Goal: Task Accomplishment & Management: Use online tool/utility

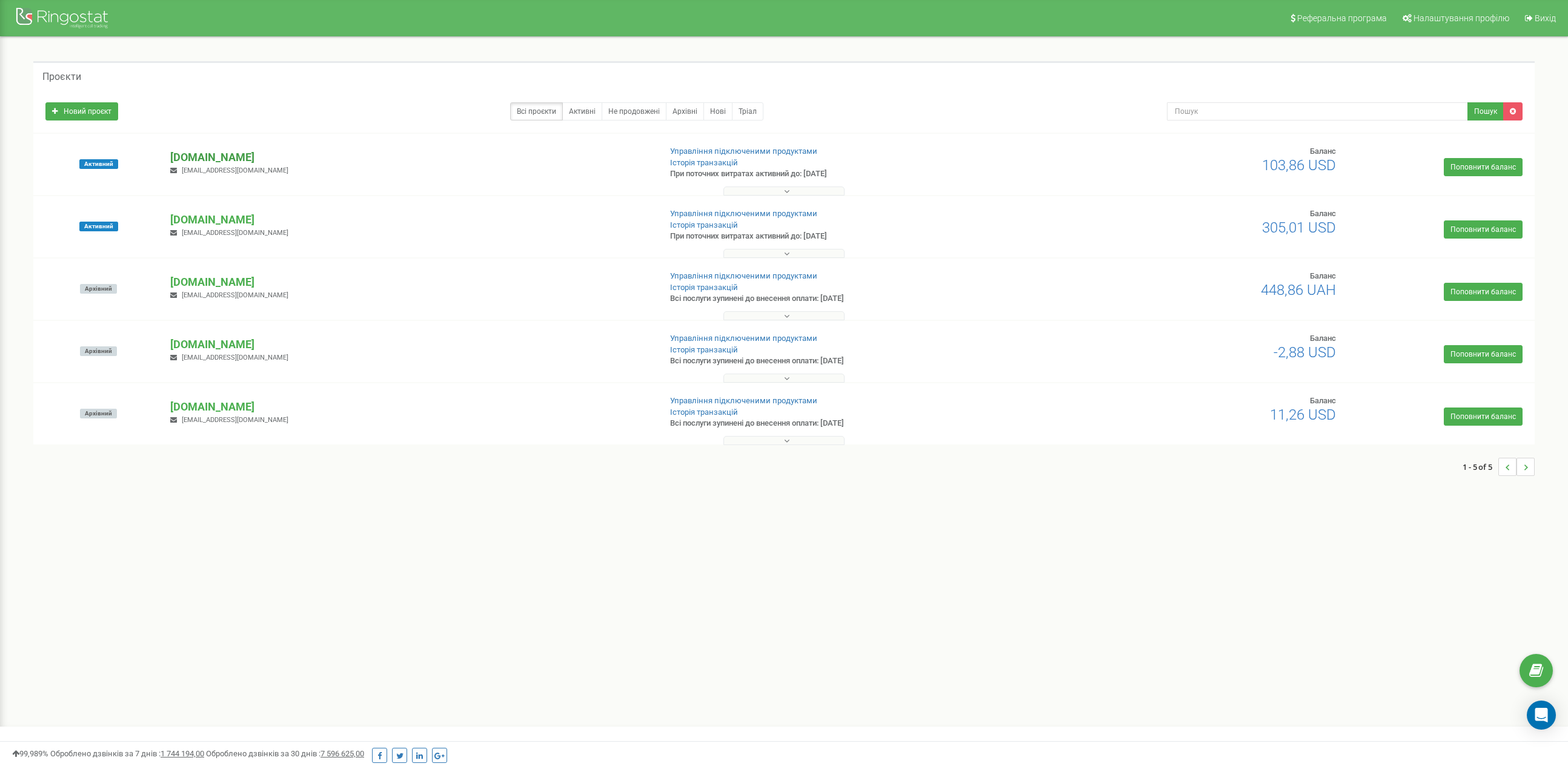
click at [268, 155] on p "[DOMAIN_NAME]" at bounding box center [410, 157] width 481 height 16
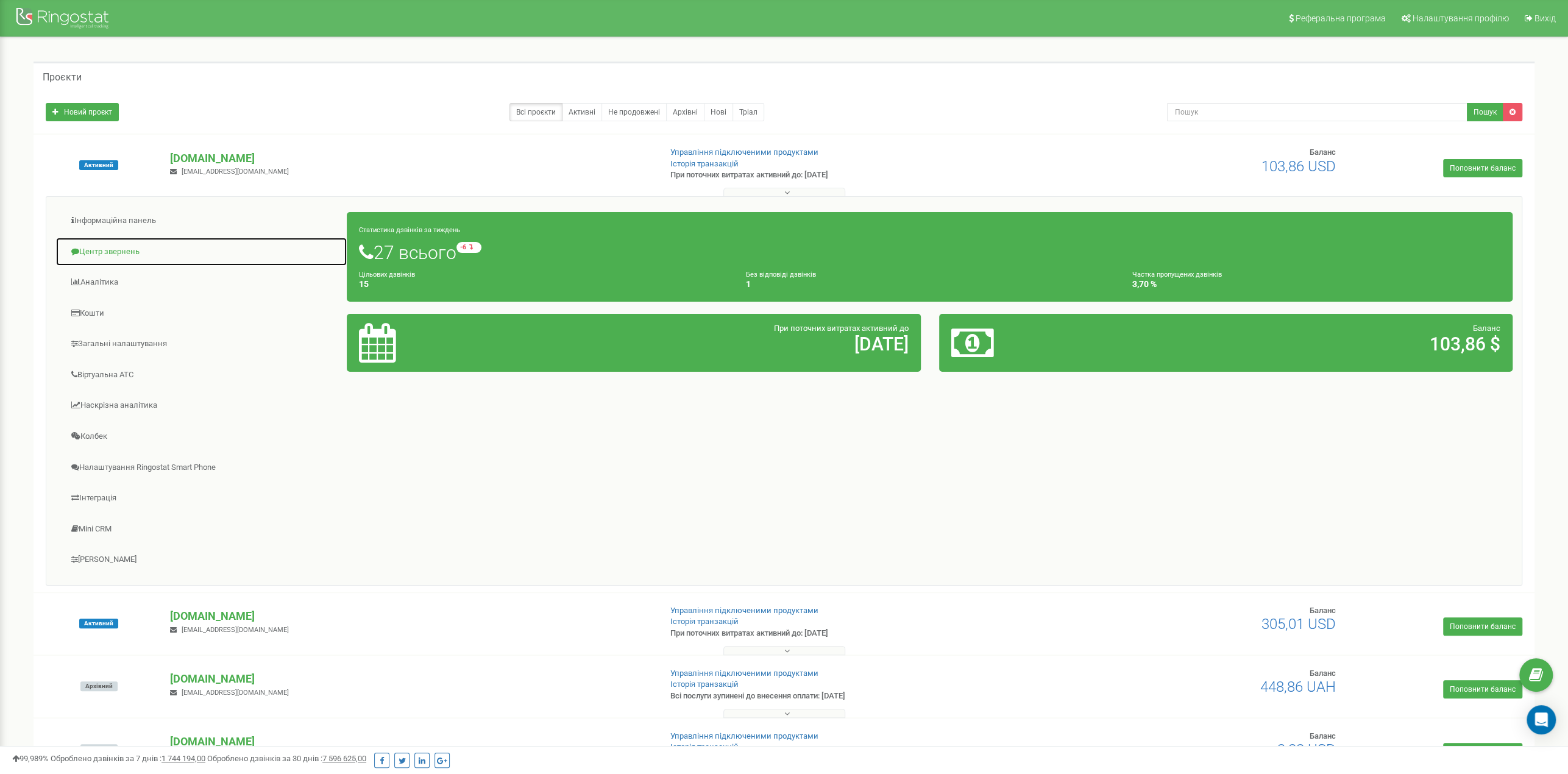
click at [133, 248] on link "Центр звернень" at bounding box center [202, 252] width 292 height 30
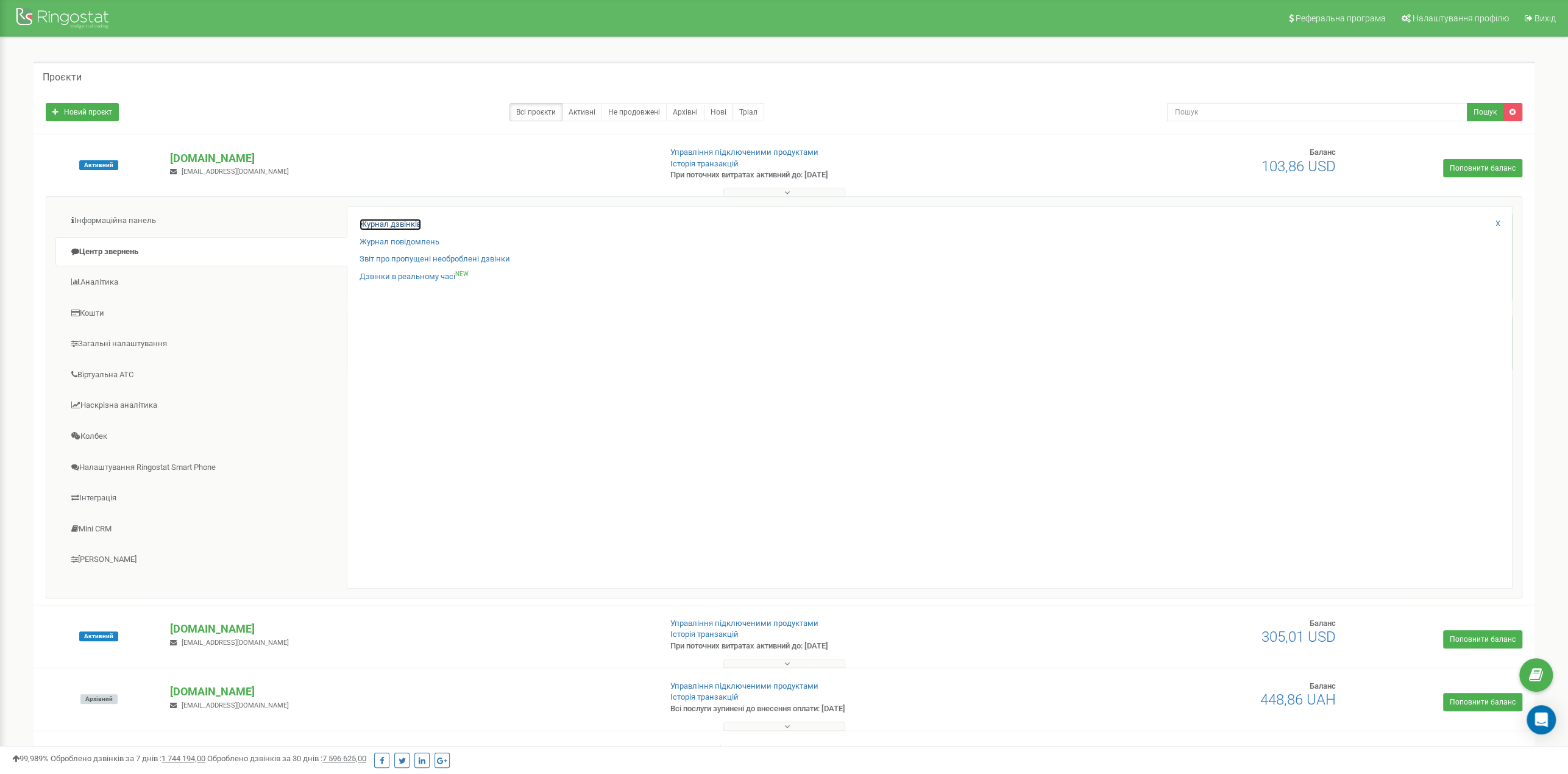
click at [390, 225] on link "Журнал дзвінків" at bounding box center [391, 224] width 61 height 11
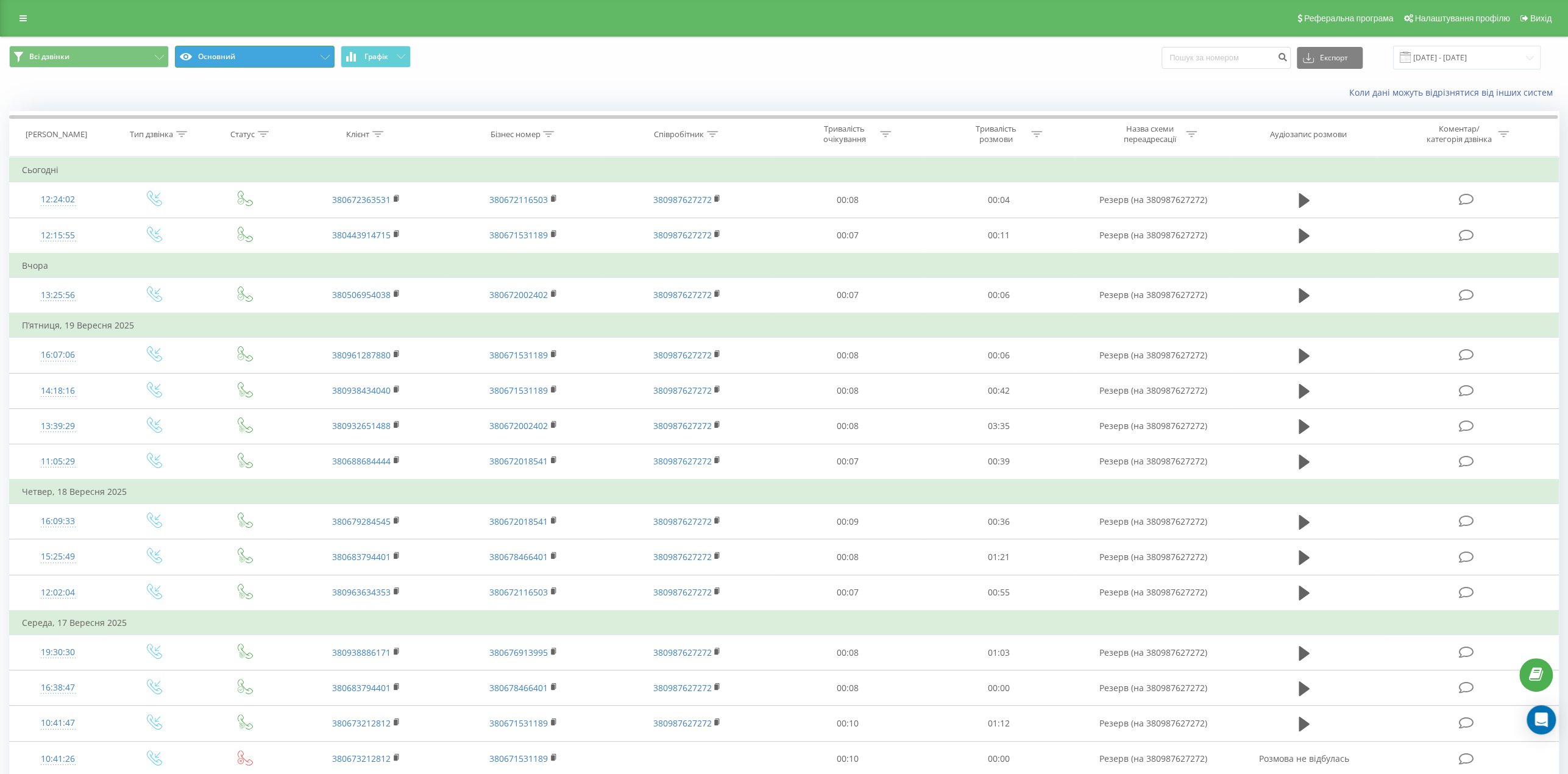
click at [305, 62] on button "Основний" at bounding box center [255, 57] width 160 height 22
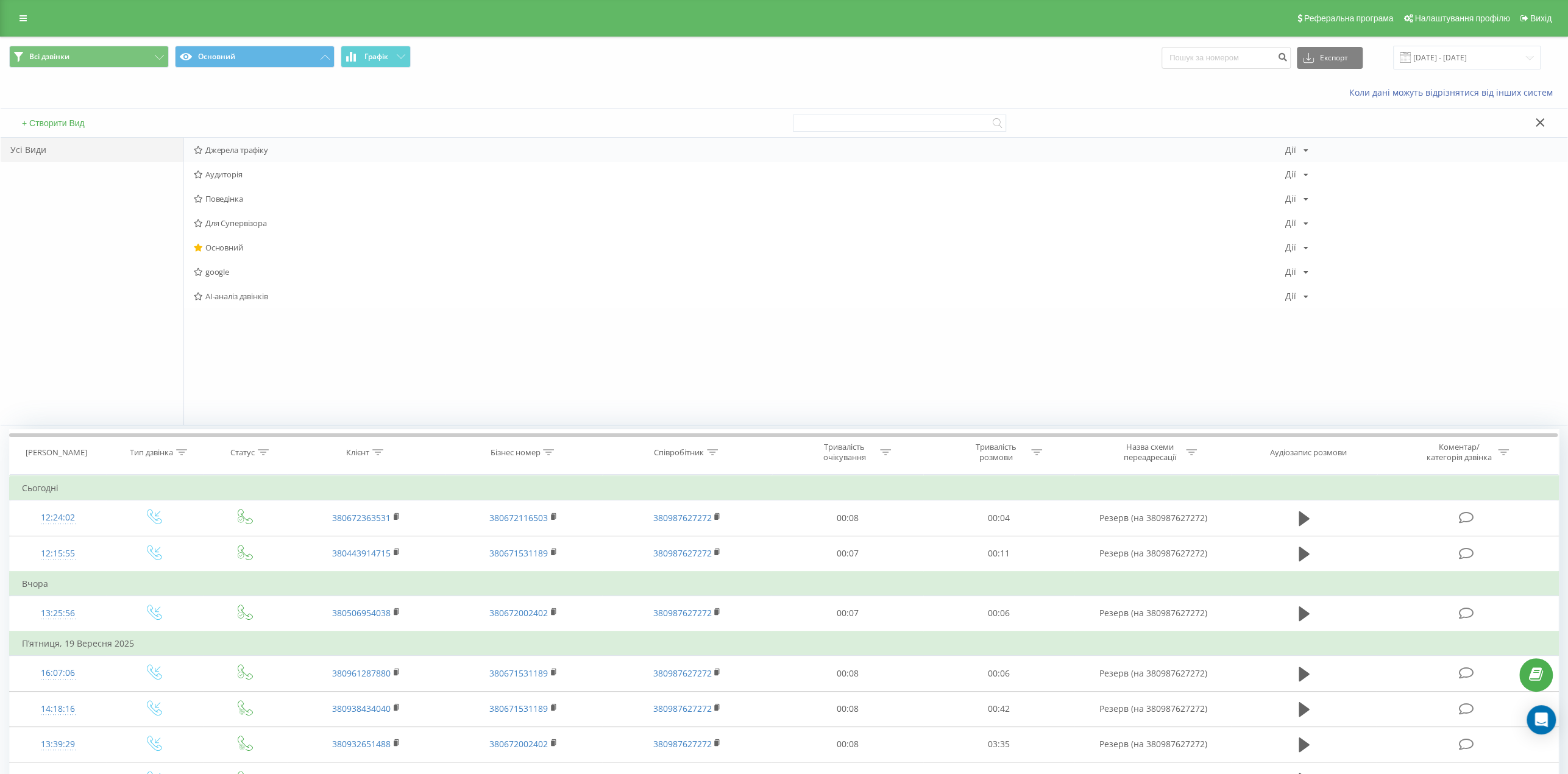
click at [256, 148] on span "Джерела трафіку" at bounding box center [738, 150] width 1091 height 8
